Goal: Task Accomplishment & Management: Manage account settings

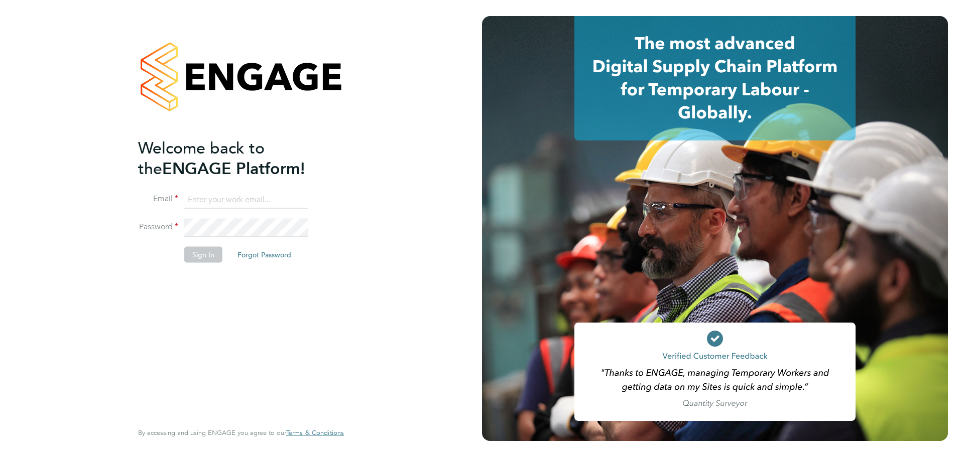
type input "neasha.hooshue@wates.co.uk"
click at [213, 252] on button "Sign In" at bounding box center [203, 255] width 38 height 16
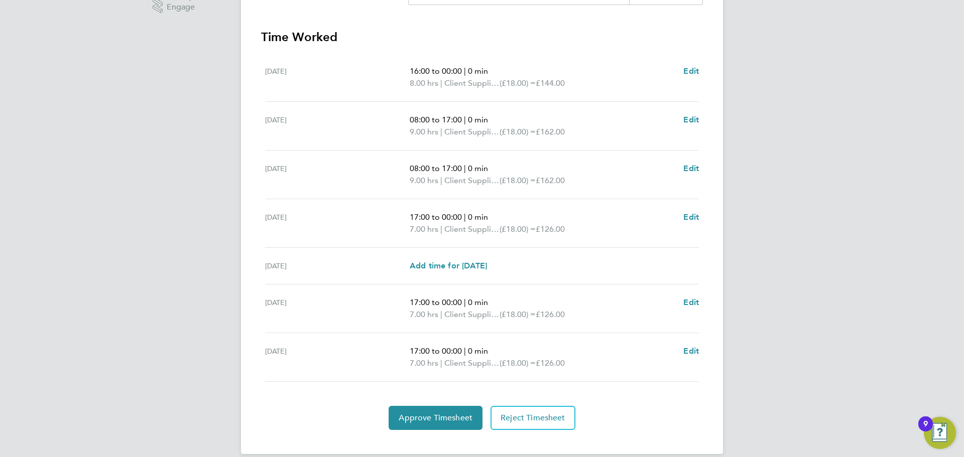
scroll to position [280, 0]
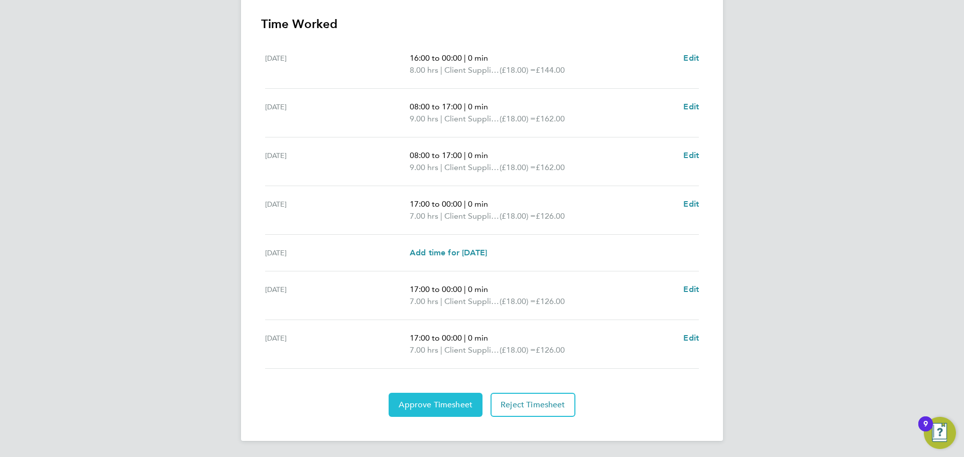
click at [440, 401] on span "Approve Timesheet" at bounding box center [435, 405] width 74 height 10
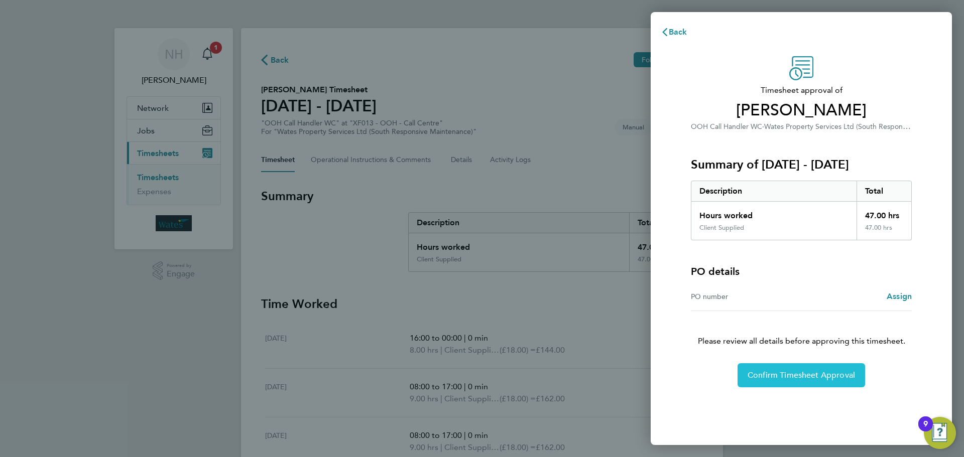
click at [758, 374] on span "Confirm Timesheet Approval" at bounding box center [800, 375] width 107 height 10
